Goal: Transaction & Acquisition: Subscribe to service/newsletter

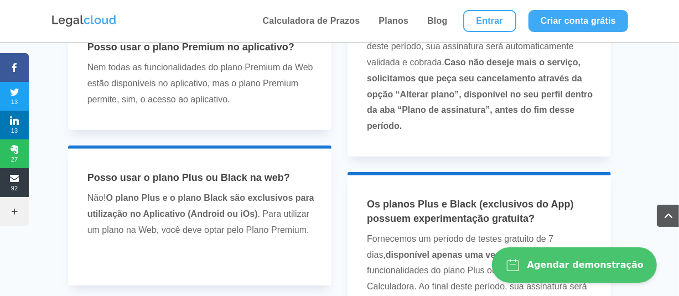
scroll to position [3098, 0]
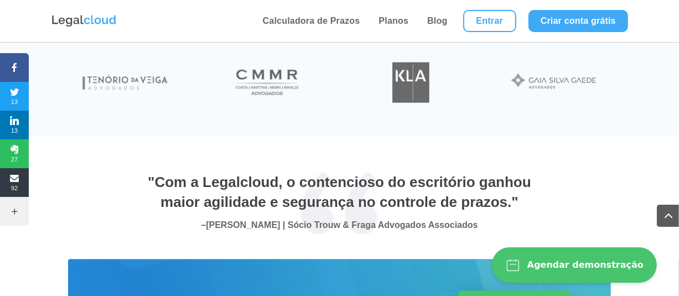
click at [658, 212] on span at bounding box center [668, 216] width 22 height 22
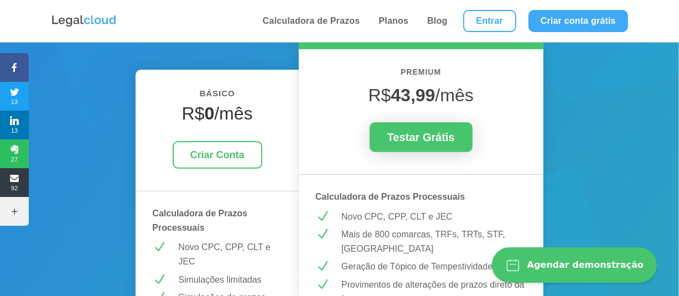
scroll to position [0, 0]
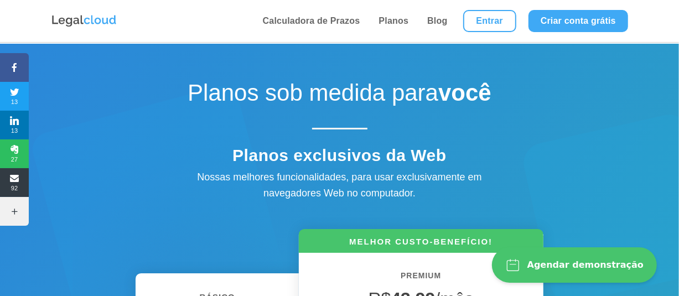
drag, startPoint x: 443, startPoint y: 70, endPoint x: 437, endPoint y: 84, distance: 15.6
click at [443, 70] on div "Planos sob medida para você" at bounding box center [339, 109] width 543 height 89
click at [394, 22] on link "Planos" at bounding box center [394, 21] width 37 height 42
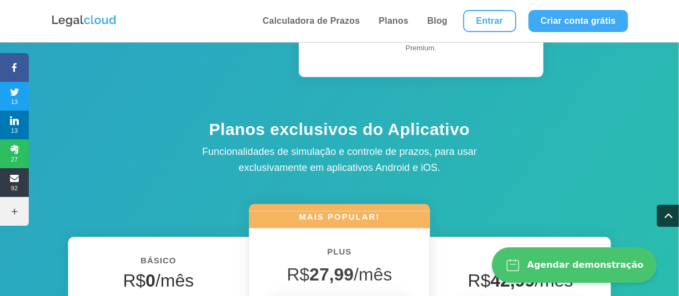
scroll to position [1715, 0]
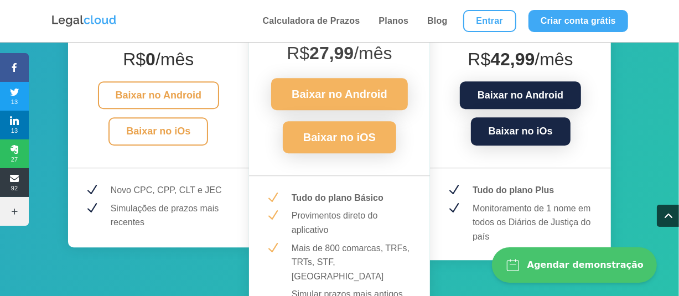
click at [532, 164] on div "Black R$ 42,99 /mês Baixar no Android Baixar no iOs N Tudo do plano Plus N Moni…" at bounding box center [520, 137] width 181 height 245
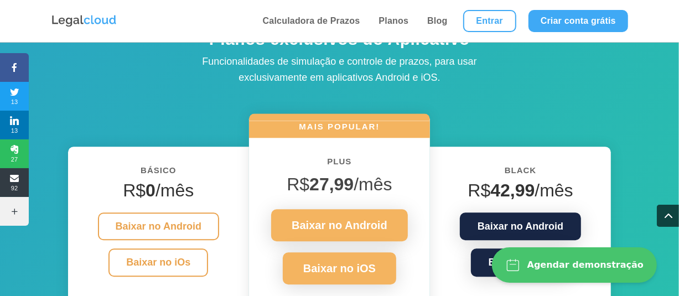
scroll to position [1660, 0]
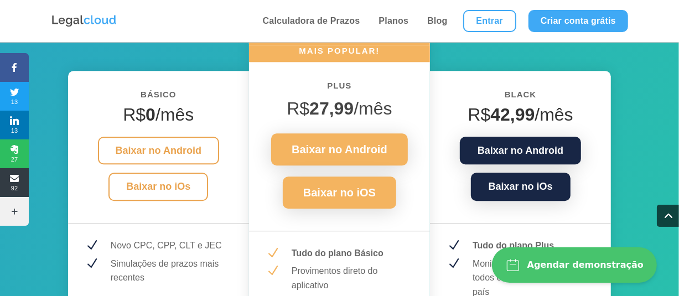
click at [513, 98] on h6 "Black" at bounding box center [520, 97] width 148 height 20
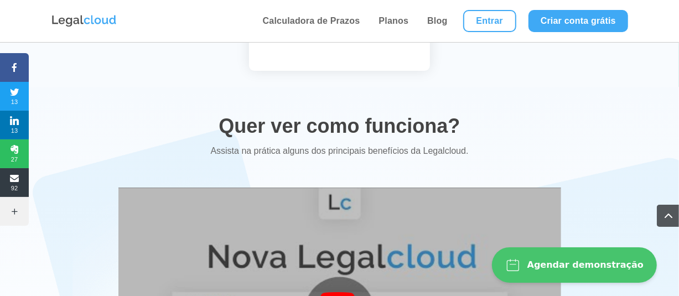
scroll to position [2157, 0]
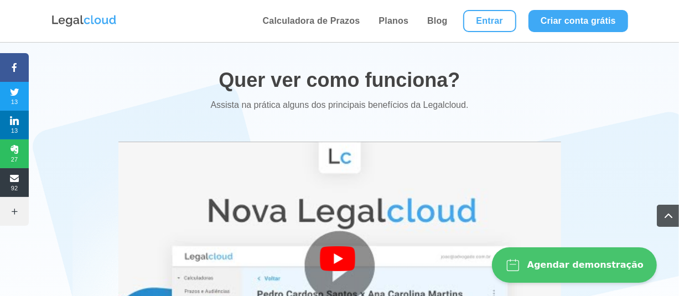
click at [670, 114] on div "Quer ver como funciona? Assista na prática alguns dos principais benefícios da …" at bounding box center [339, 236] width 679 height 391
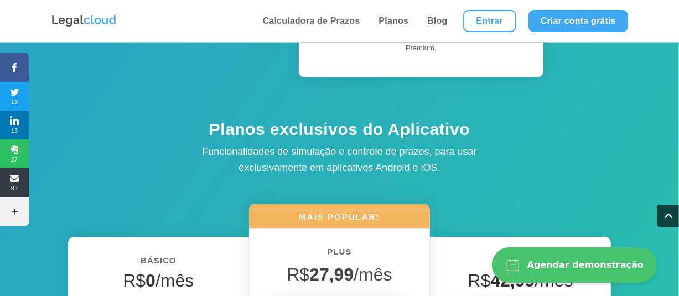
drag, startPoint x: 591, startPoint y: 229, endPoint x: 578, endPoint y: 193, distance: 38.3
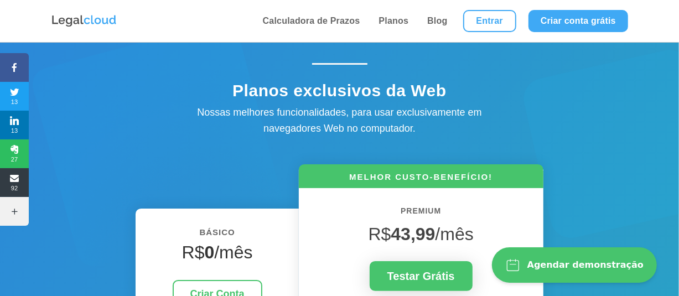
scroll to position [0, 0]
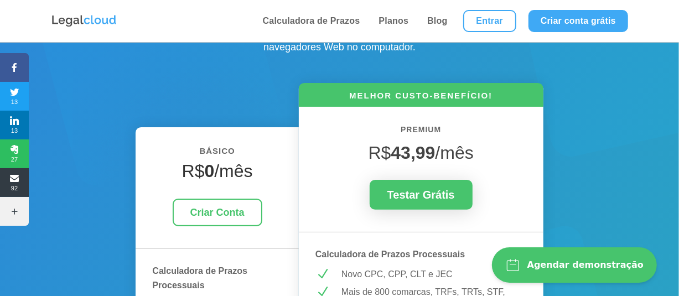
scroll to position [166, 0]
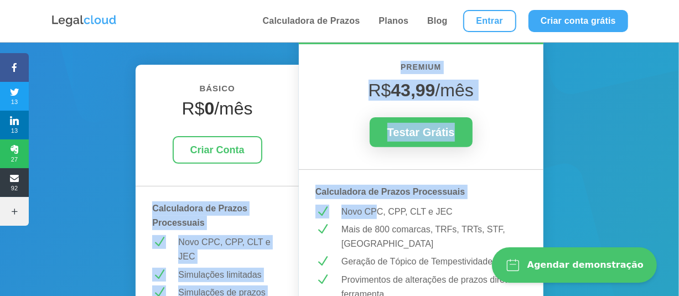
drag, startPoint x: 378, startPoint y: 204, endPoint x: 198, endPoint y: 192, distance: 180.7
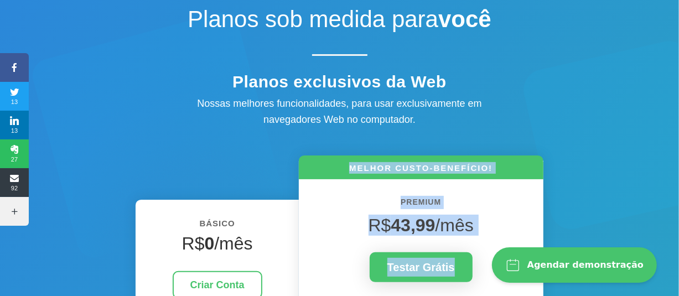
scroll to position [0, 0]
